Goal: Task Accomplishment & Management: Manage account settings

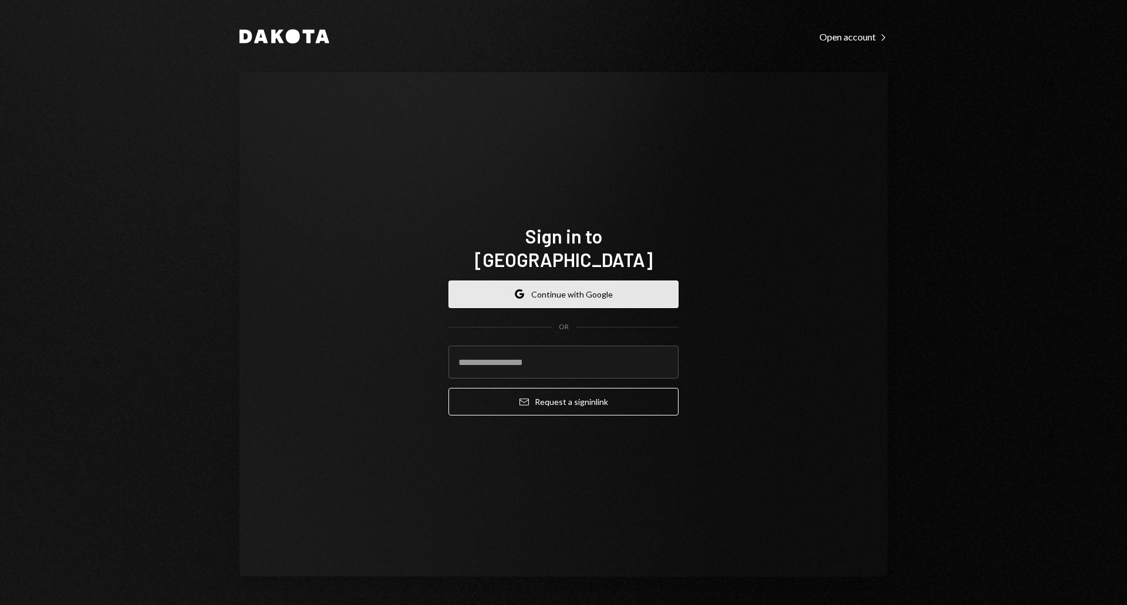
drag, startPoint x: 0, startPoint y: 0, endPoint x: 540, endPoint y: 289, distance: 612.9
click at [540, 289] on button "Google Continue with Google" at bounding box center [563, 294] width 230 height 28
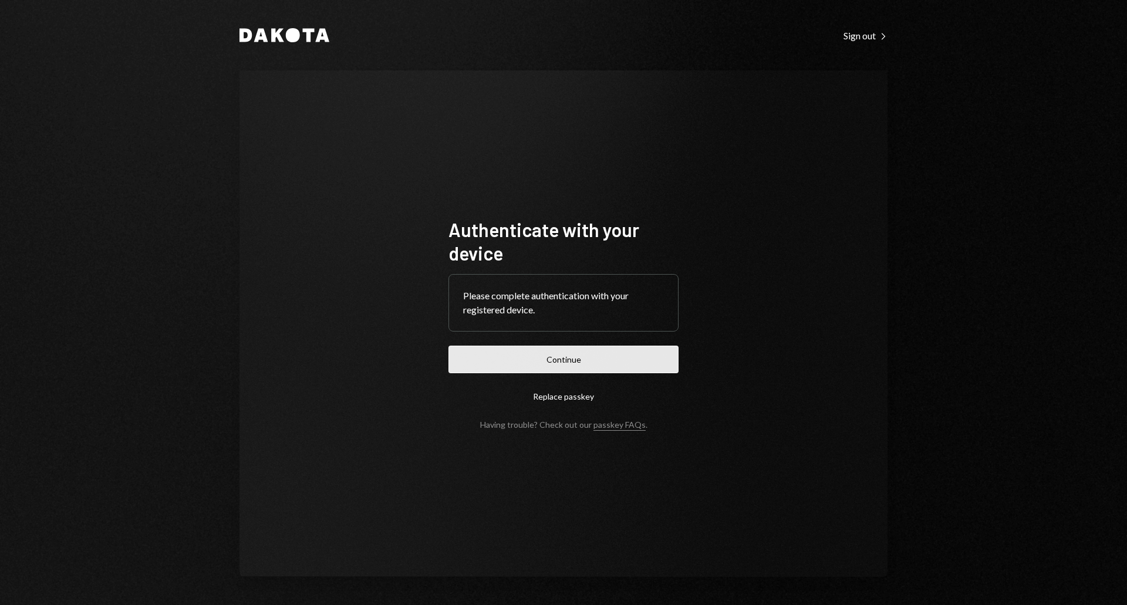
click at [546, 357] on button "Continue" at bounding box center [563, 360] width 230 height 28
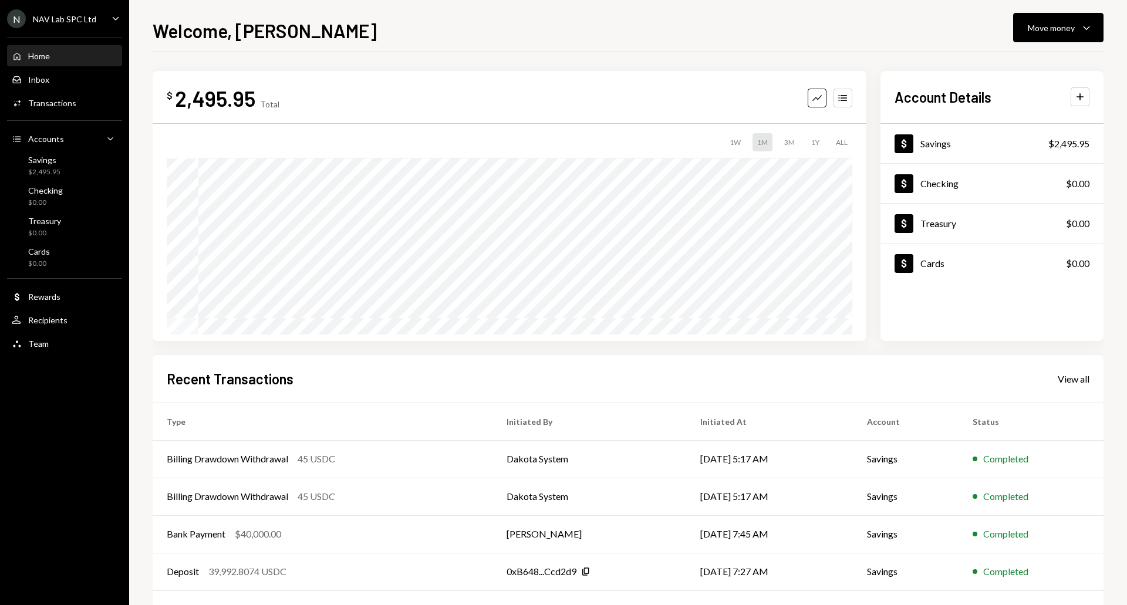
click at [89, 19] on div "NAV Lab SPC Ltd" at bounding box center [64, 19] width 63 height 10
click at [304, 58] on div "$ 2,495.95 Total Graph Accounts 1W 1M 3M 1Y ALL $2,495.95 [DATE] Account Detail…" at bounding box center [628, 352] width 951 height 600
